Goal: Task Accomplishment & Management: Manage account settings

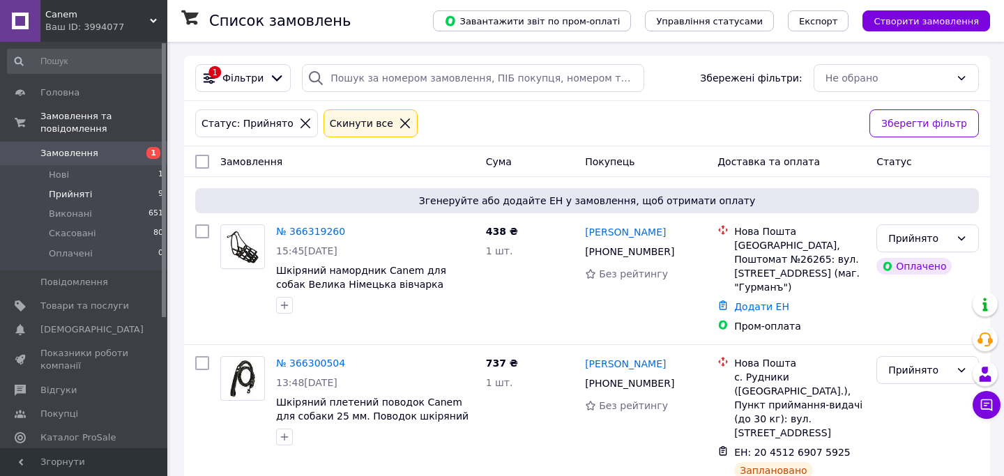
click at [75, 163] on link "Замовлення 1" at bounding box center [85, 153] width 171 height 24
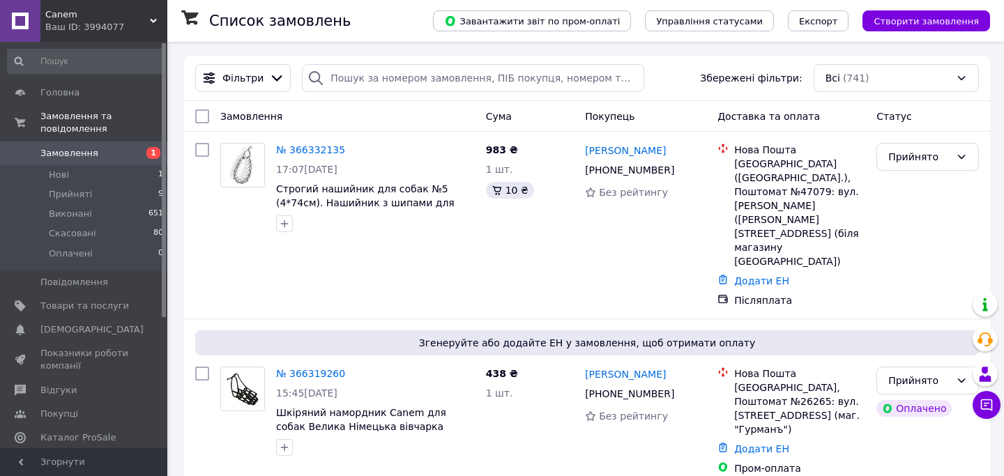
click at [331, 148] on link "№ 366332135" at bounding box center [310, 149] width 69 height 11
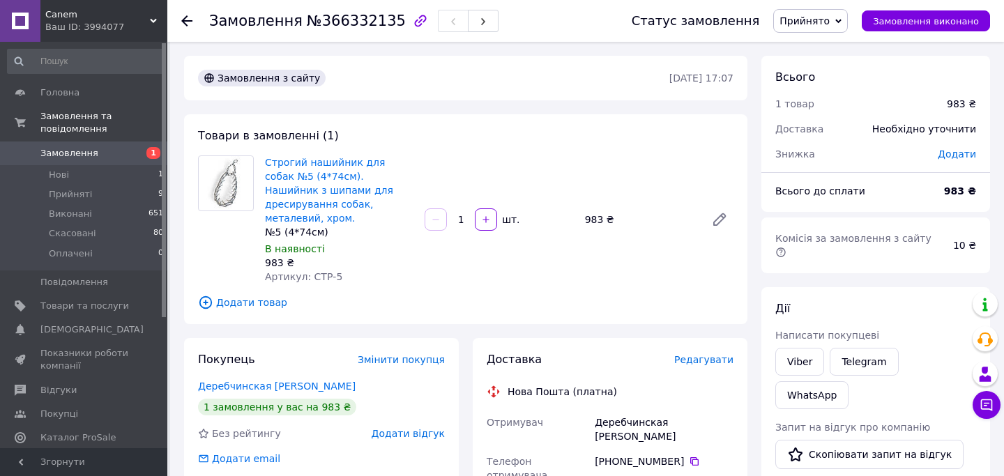
click at [193, 29] on div at bounding box center [195, 21] width 28 height 42
click at [182, 22] on icon at bounding box center [186, 20] width 11 height 11
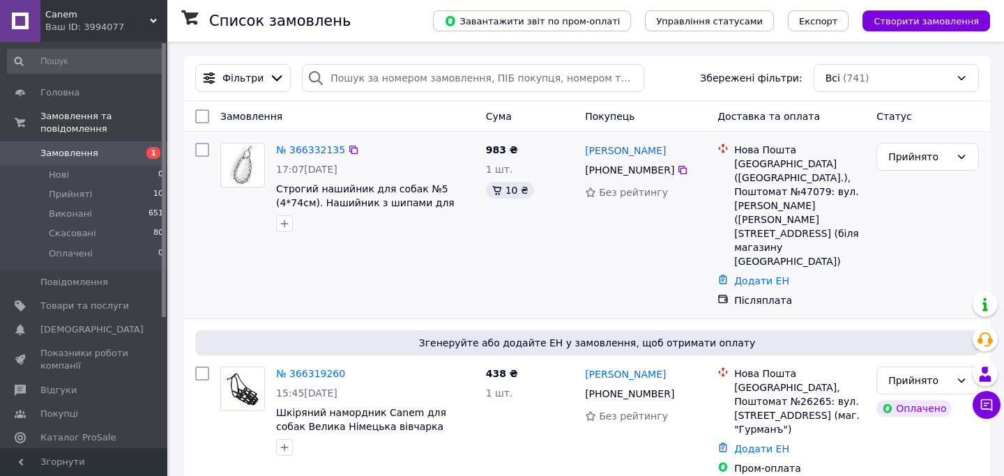
click at [321, 160] on div "№ 366332135 17:07[DATE] Строгий нашийник для собак №5 (4*74см). Нашийник з шипа…" at bounding box center [375, 187] width 210 height 100
click at [316, 150] on link "№ 366332135" at bounding box center [310, 149] width 69 height 11
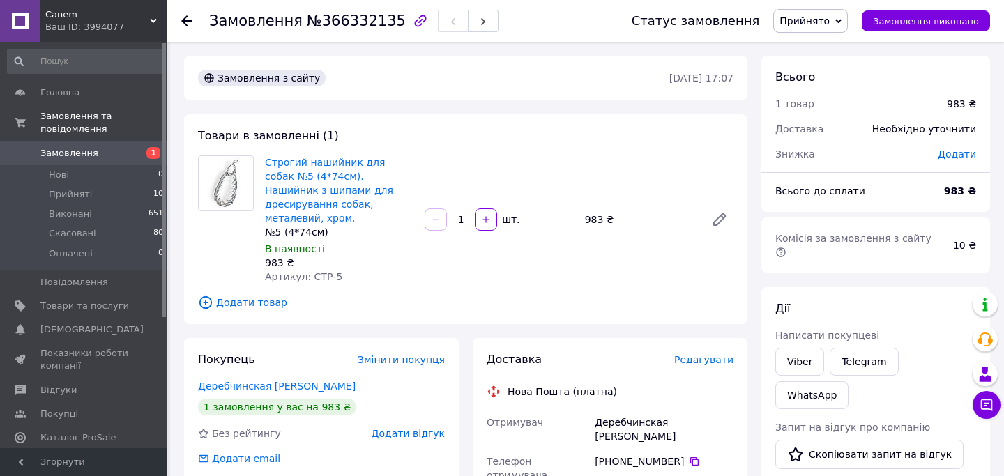
scroll to position [158, 0]
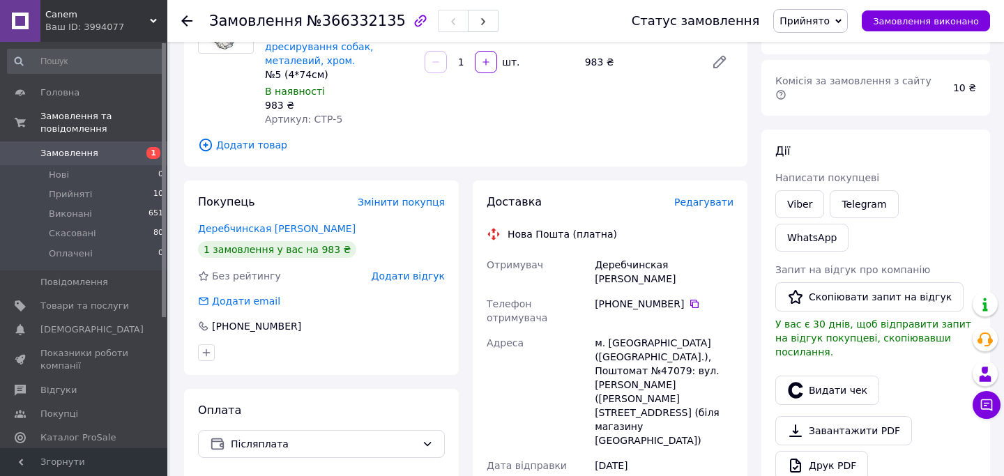
click at [712, 197] on span "Редагувати" at bounding box center [703, 202] width 59 height 11
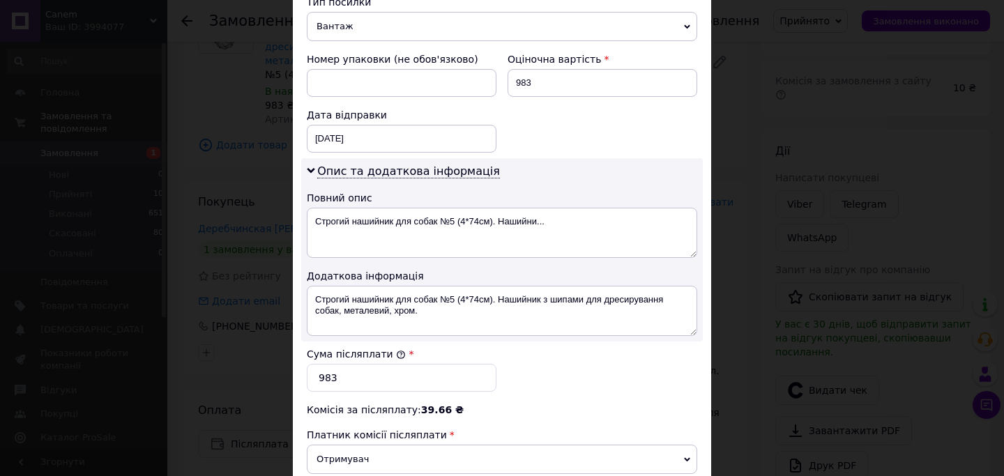
scroll to position [603, 0]
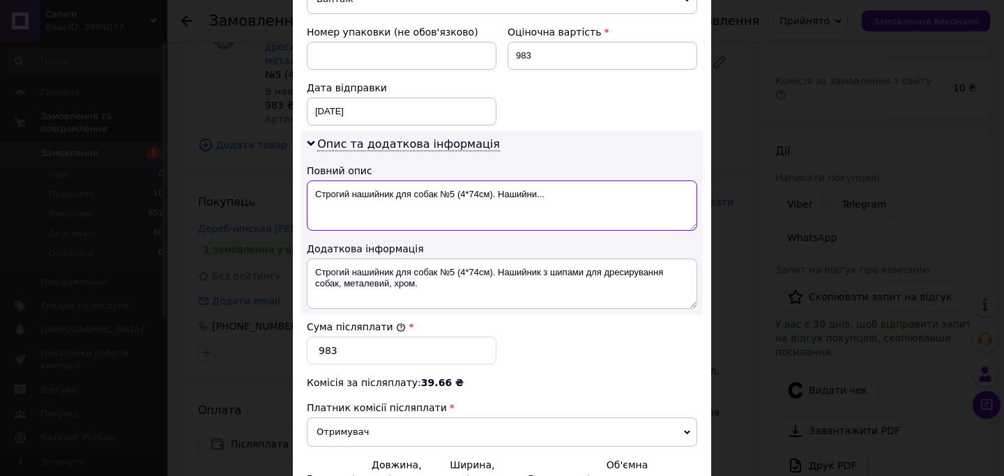
drag, startPoint x: 560, startPoint y: 197, endPoint x: 496, endPoint y: 197, distance: 63.4
click at [496, 197] on textarea "Строгий нашийник для собак №5 (4*74см). Нашийни..." at bounding box center [502, 206] width 390 height 50
type textarea "Строгий нашийник для собак №5 (4*74см)."
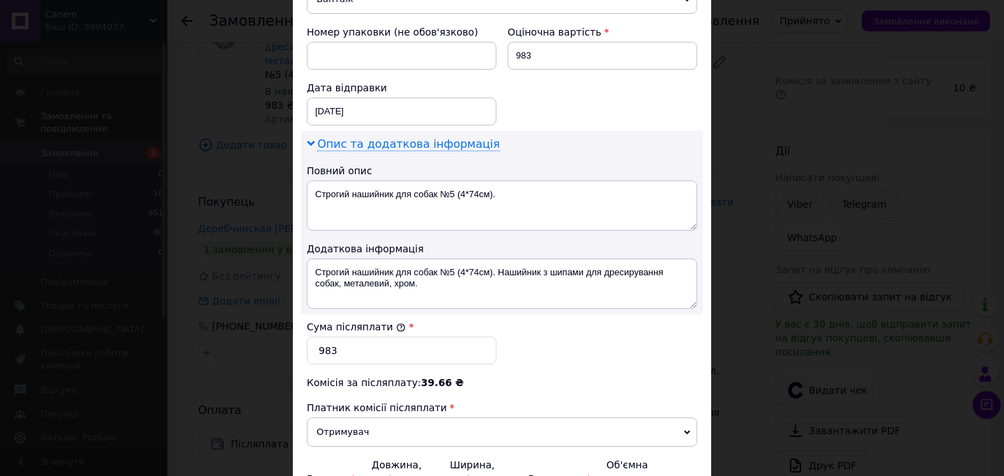
click at [432, 141] on span "Опис та додаткова інформація" at bounding box center [408, 144] width 183 height 14
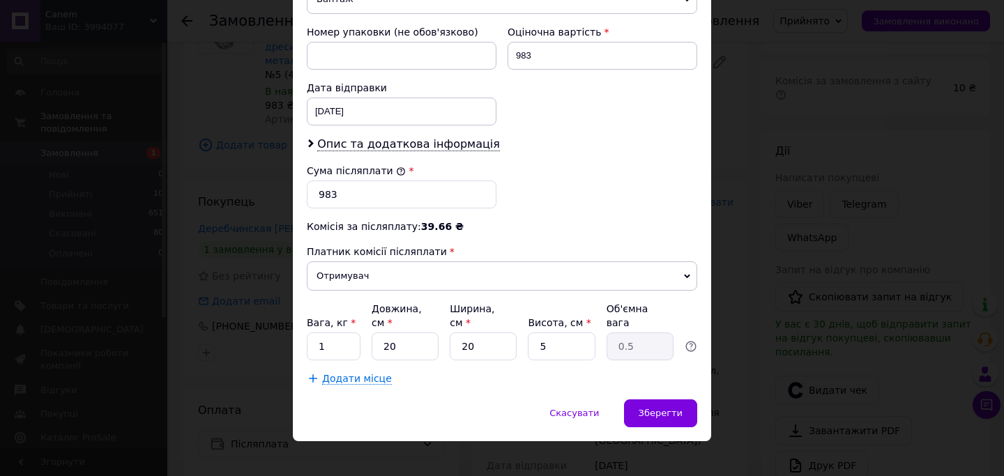
scroll to position [617, 0]
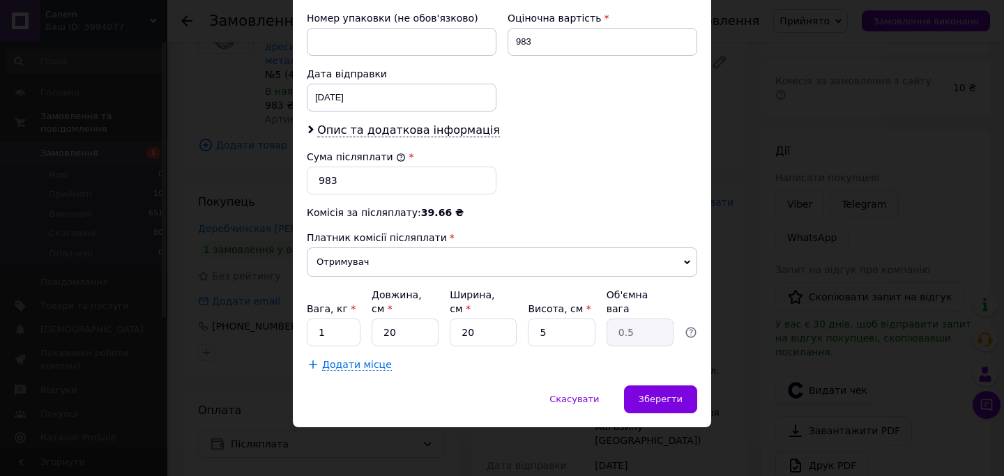
click at [666, 391] on div "Зберегти" at bounding box center [660, 399] width 73 height 28
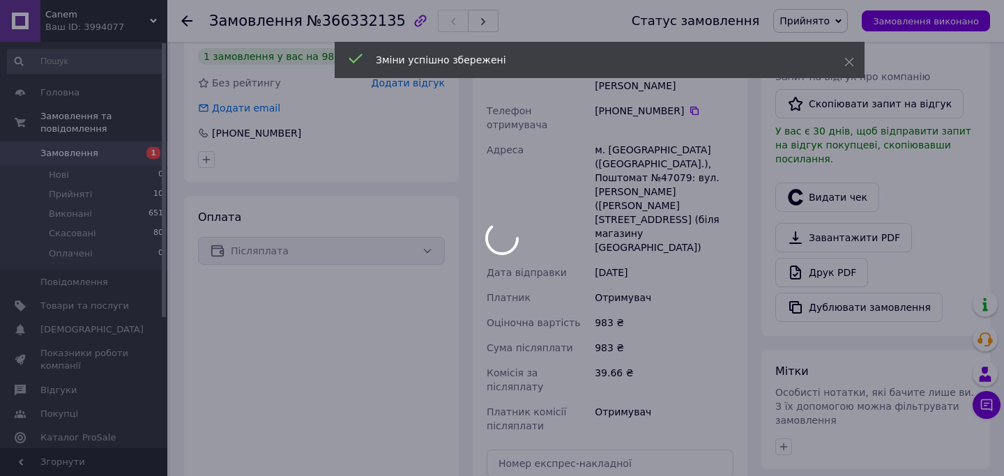
scroll to position [362, 0]
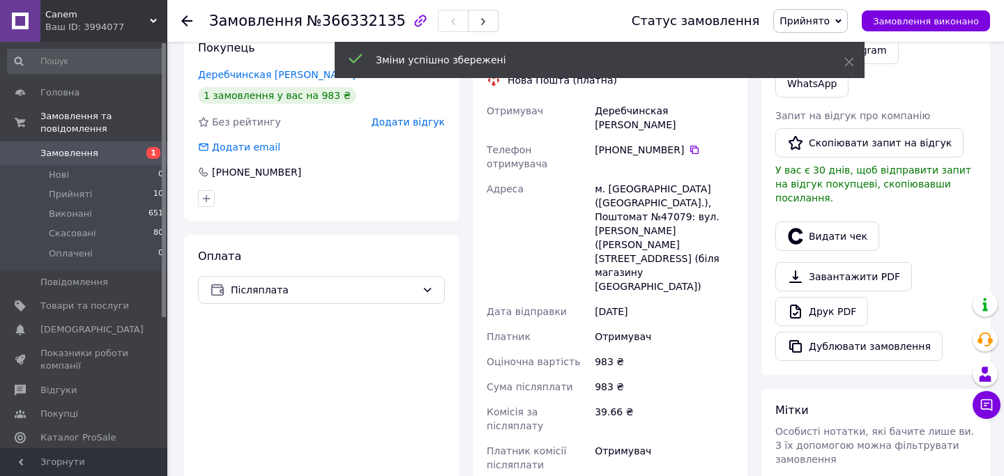
scroll to position [258, 0]
